Goal: Task Accomplishment & Management: Manage account settings

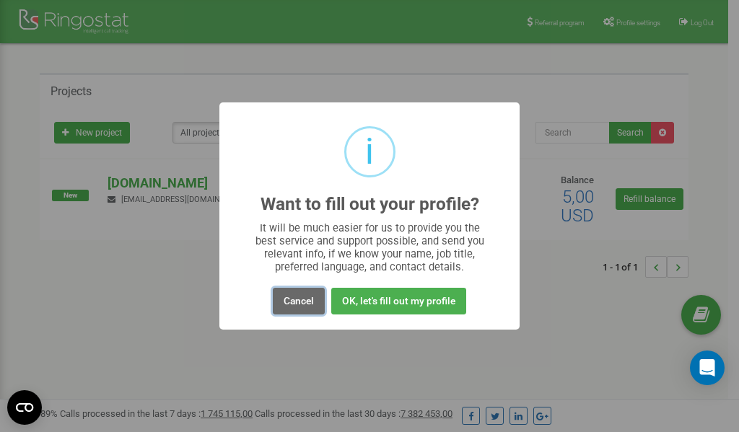
click at [295, 302] on button "Cancel" at bounding box center [299, 301] width 52 height 27
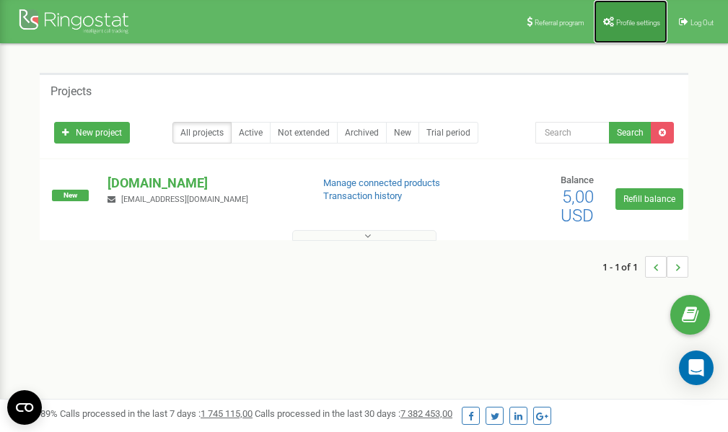
click at [634, 21] on span "Profile settings" at bounding box center [638, 23] width 44 height 8
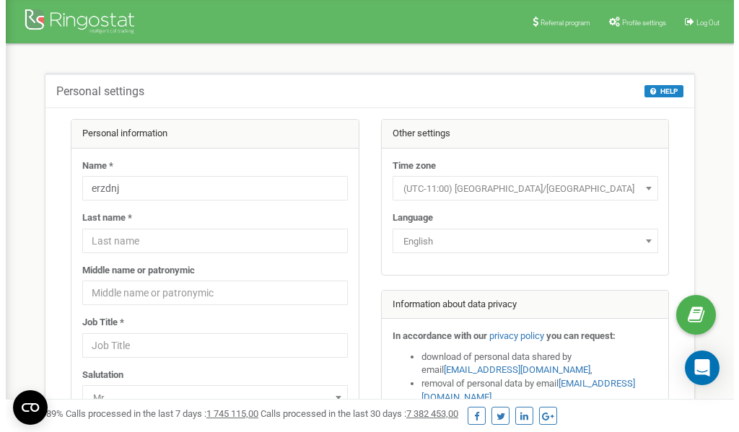
scroll to position [72, 0]
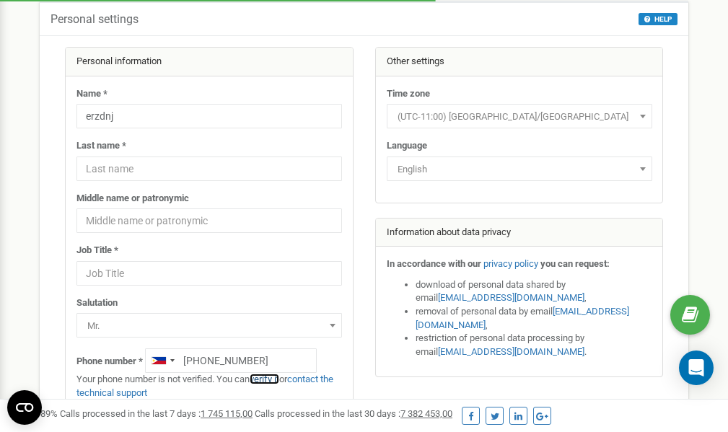
click at [271, 379] on link "verify it" at bounding box center [265, 379] width 30 height 11
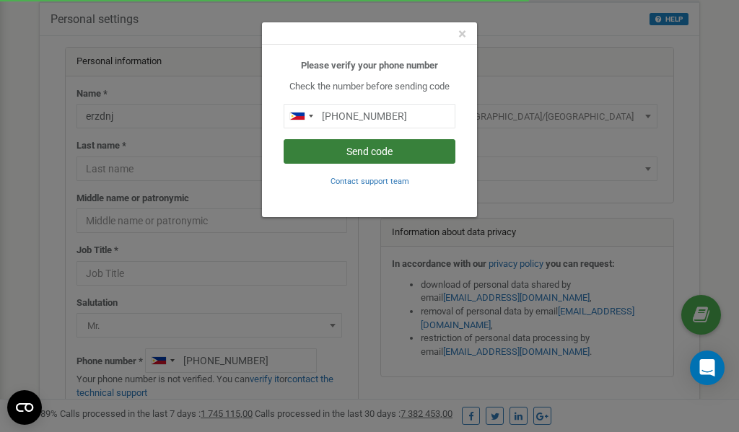
click at [367, 154] on button "Send code" at bounding box center [370, 151] width 172 height 25
